Goal: Task Accomplishment & Management: Use online tool/utility

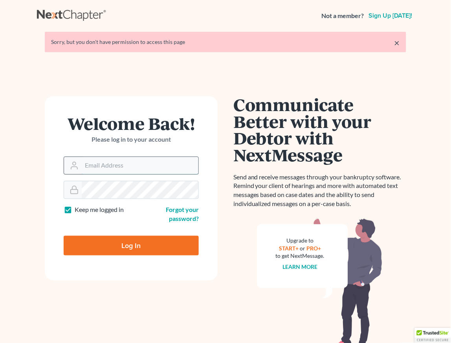
click at [97, 169] on input "Email Address" at bounding box center [140, 165] width 117 height 17
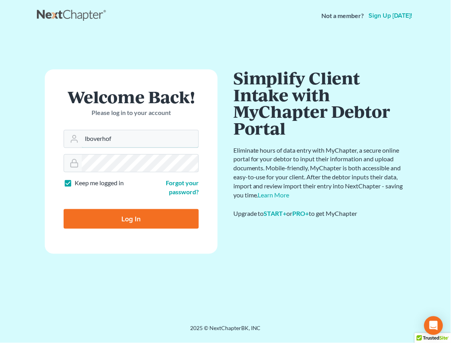
type input "[EMAIL_ADDRESS][DOMAIN_NAME]"
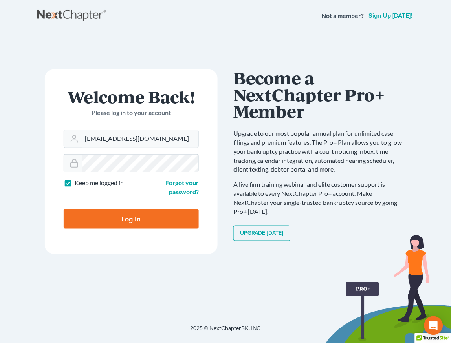
click at [124, 221] on input "Log In" at bounding box center [131, 219] width 135 height 20
type input "Thinking..."
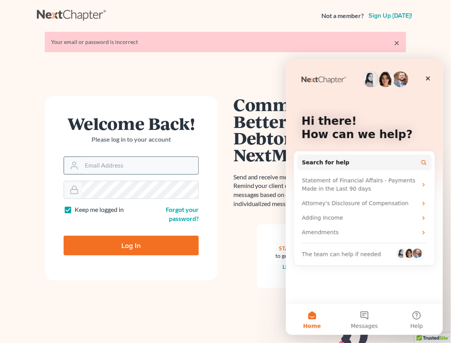
click at [140, 164] on input "Email Address" at bounding box center [140, 165] width 117 height 17
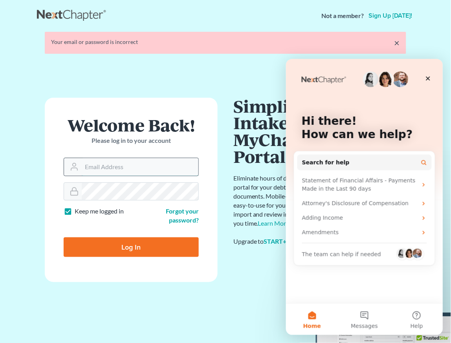
type input "[EMAIL_ADDRESS][DOMAIN_NAME]"
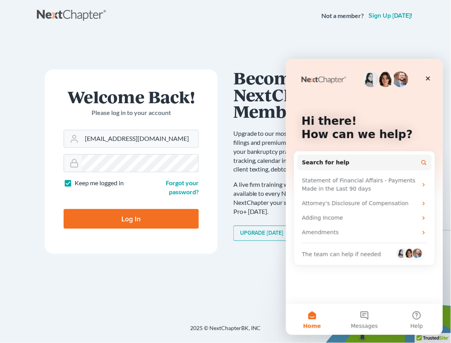
click at [120, 218] on input "Log In" at bounding box center [131, 219] width 135 height 20
type input "Thinking..."
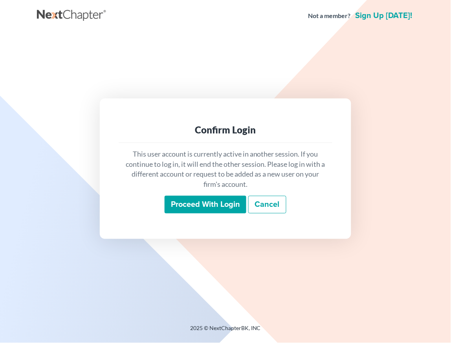
click at [196, 204] on input "Proceed with login" at bounding box center [206, 205] width 82 height 18
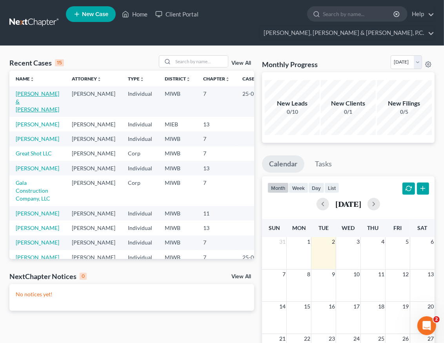
click at [32, 90] on link "[PERSON_NAME] & [PERSON_NAME]" at bounding box center [38, 101] width 44 height 22
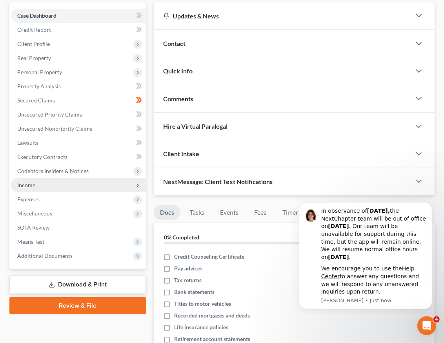
scroll to position [44, 0]
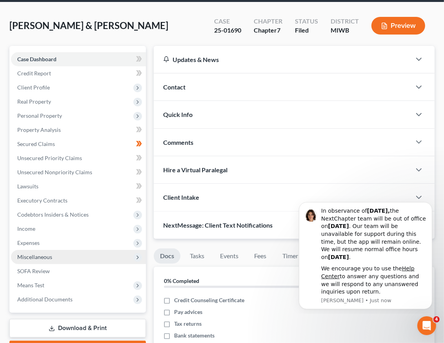
click at [35, 254] on span "Miscellaneous" at bounding box center [34, 257] width 35 height 7
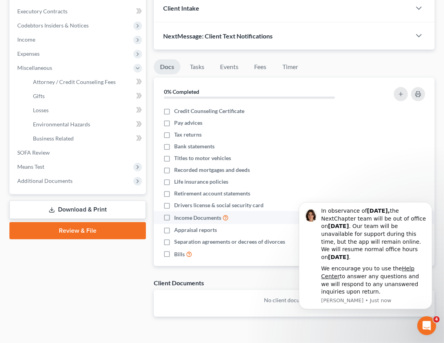
scroll to position [234, 0]
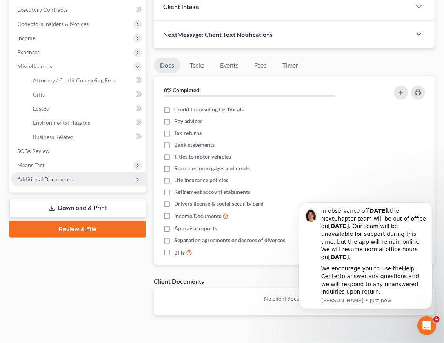
click at [135, 177] on icon at bounding box center [138, 180] width 6 height 6
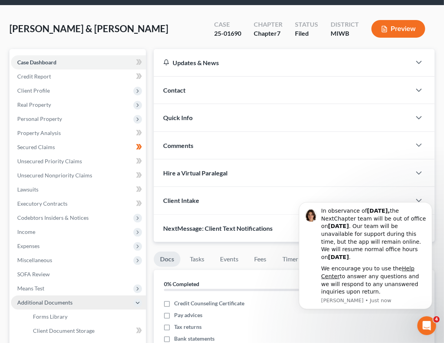
scroll to position [16, 0]
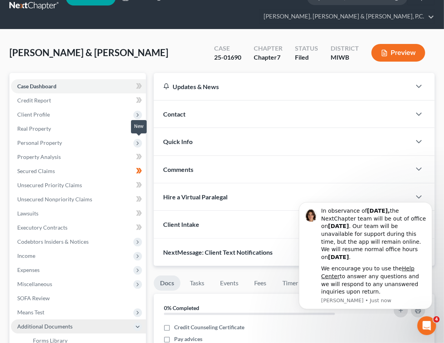
click at [137, 154] on icon at bounding box center [138, 156] width 4 height 5
click at [139, 154] on icon at bounding box center [138, 156] width 4 height 5
click at [44, 150] on link "Property Analysis" at bounding box center [78, 157] width 135 height 14
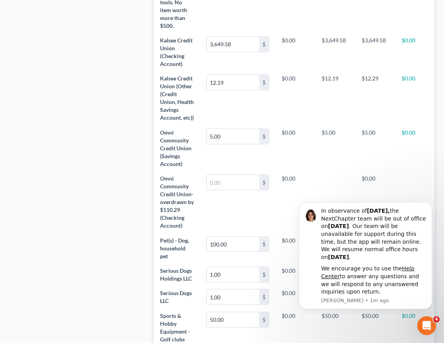
scroll to position [717, 0]
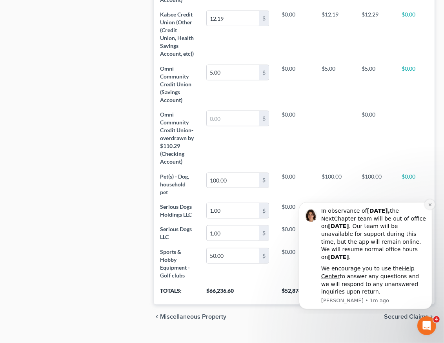
click at [430, 205] on icon "Dismiss notification" at bounding box center [430, 204] width 4 height 4
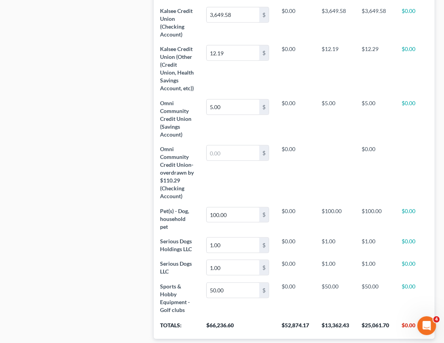
scroll to position [698, 0]
